Goal: Task Accomplishment & Management: Use online tool/utility

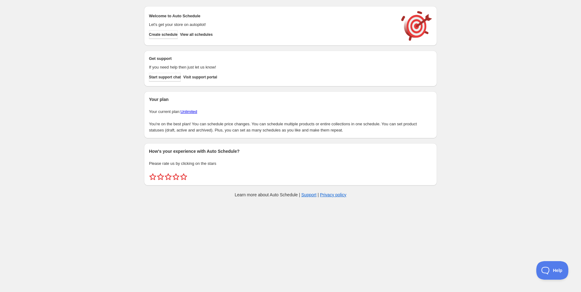
click at [65, 143] on div "Create schedule Help & support Cancel Discount prices Schedule a discount, sale…" at bounding box center [290, 103] width 581 height 206
